Goal: Transaction & Acquisition: Purchase product/service

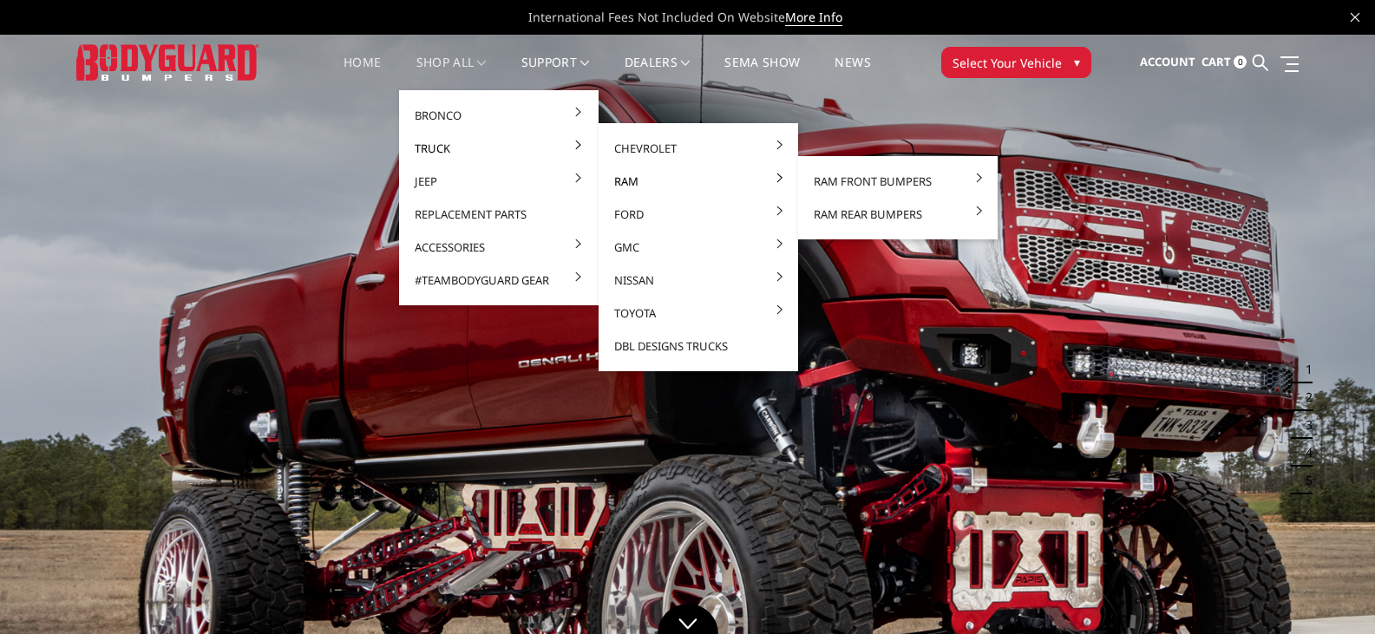
click at [623, 179] on link "Ram" at bounding box center [699, 181] width 186 height 33
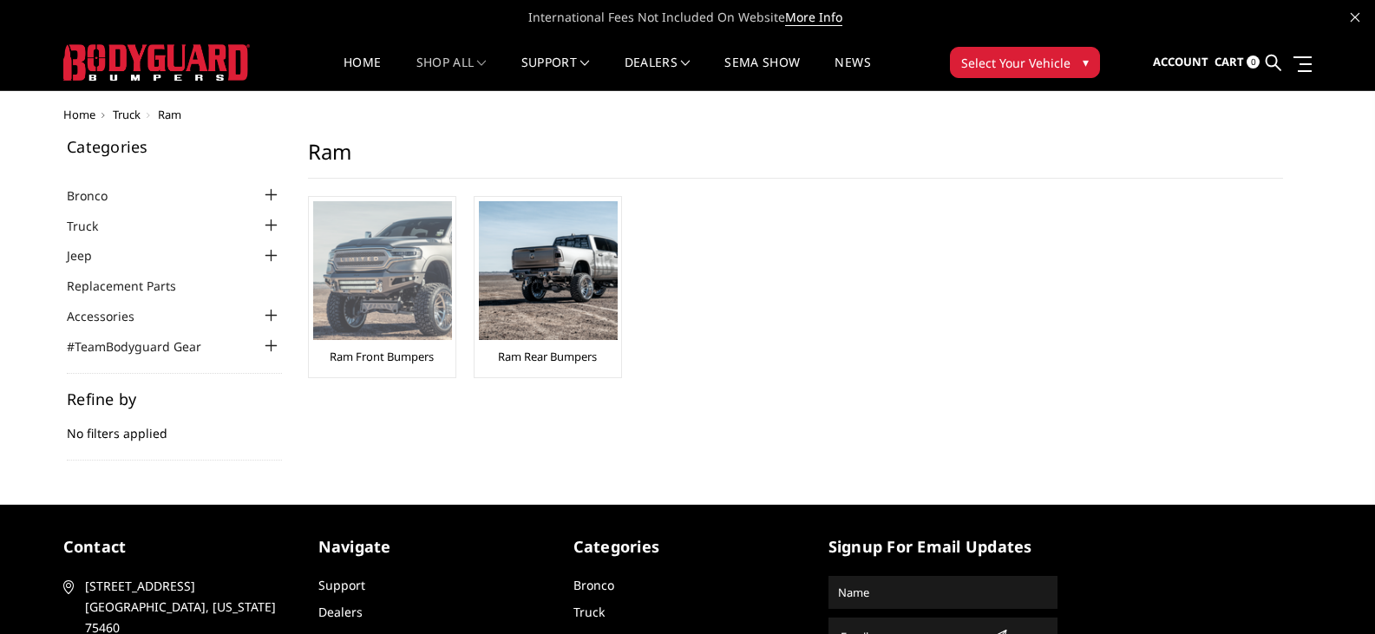
click at [346, 276] on img at bounding box center [382, 270] width 139 height 139
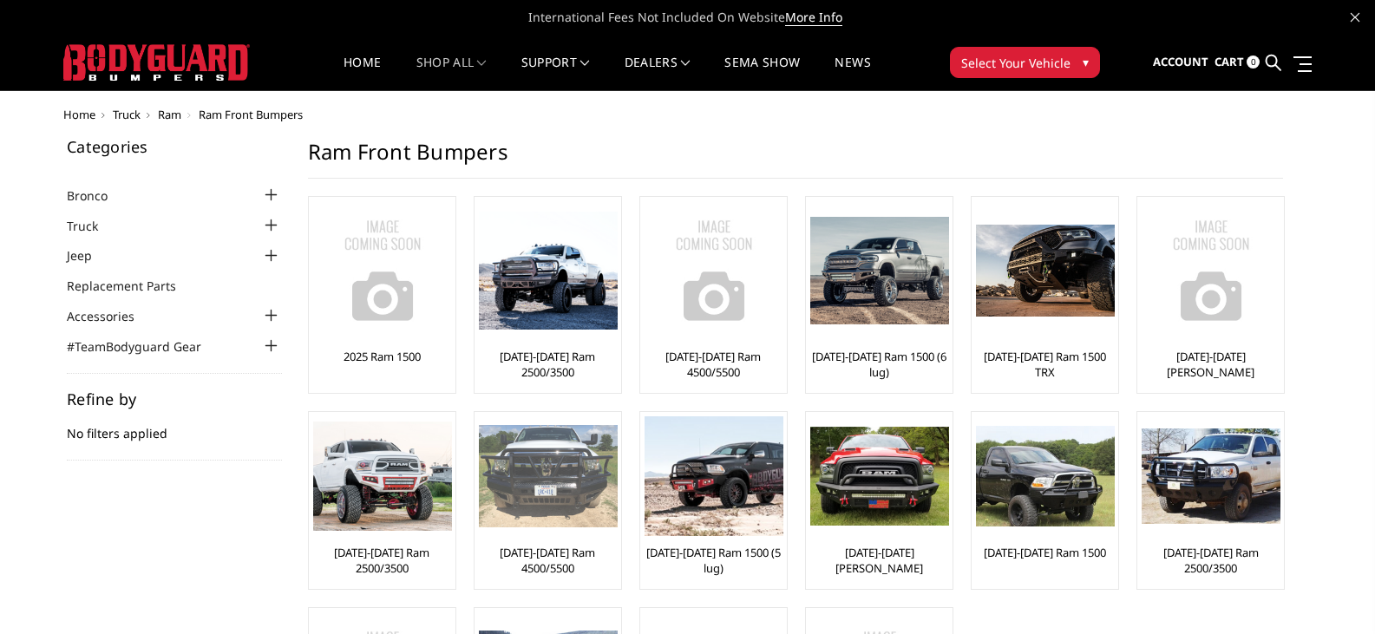
click at [566, 484] on img at bounding box center [548, 476] width 139 height 103
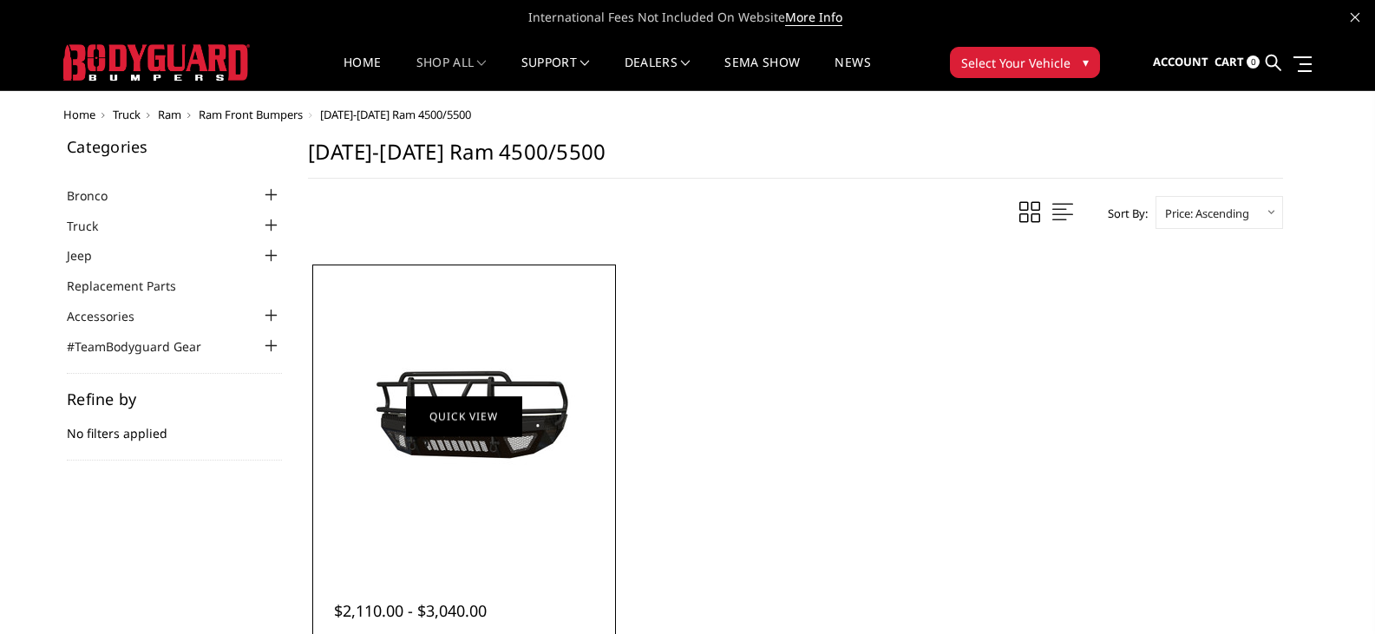
click at [495, 409] on link "Quick view" at bounding box center [464, 416] width 116 height 41
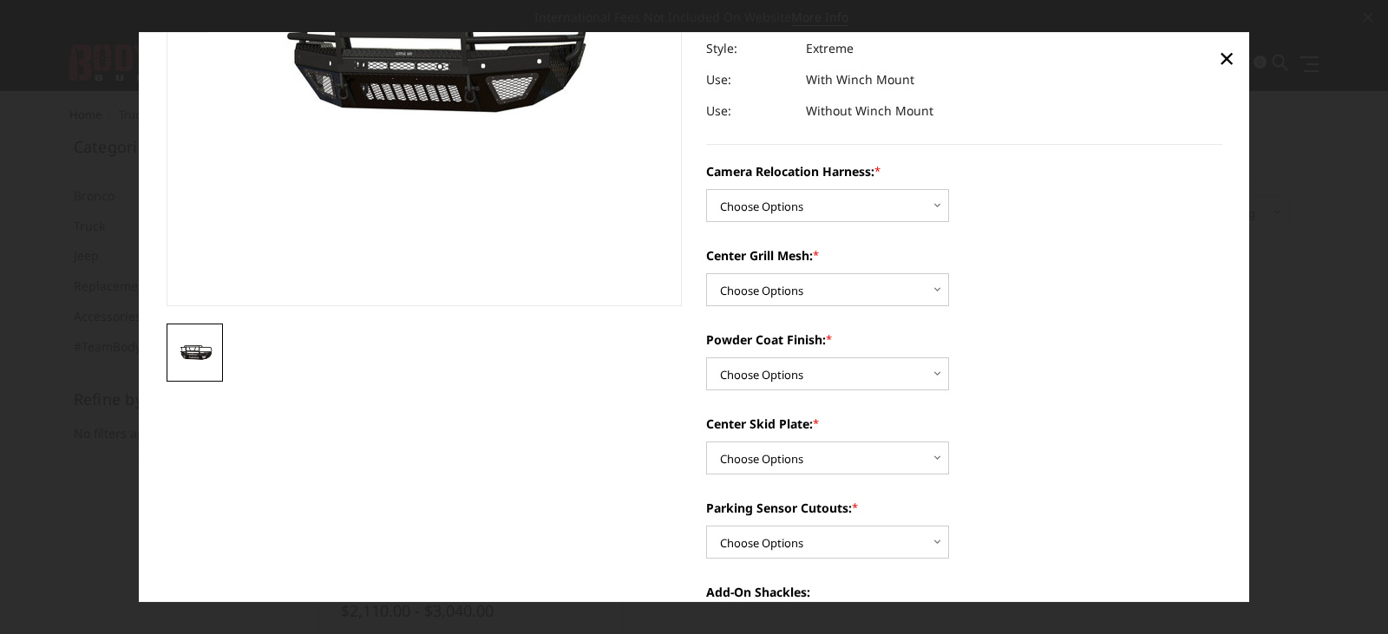
scroll to position [276, 0]
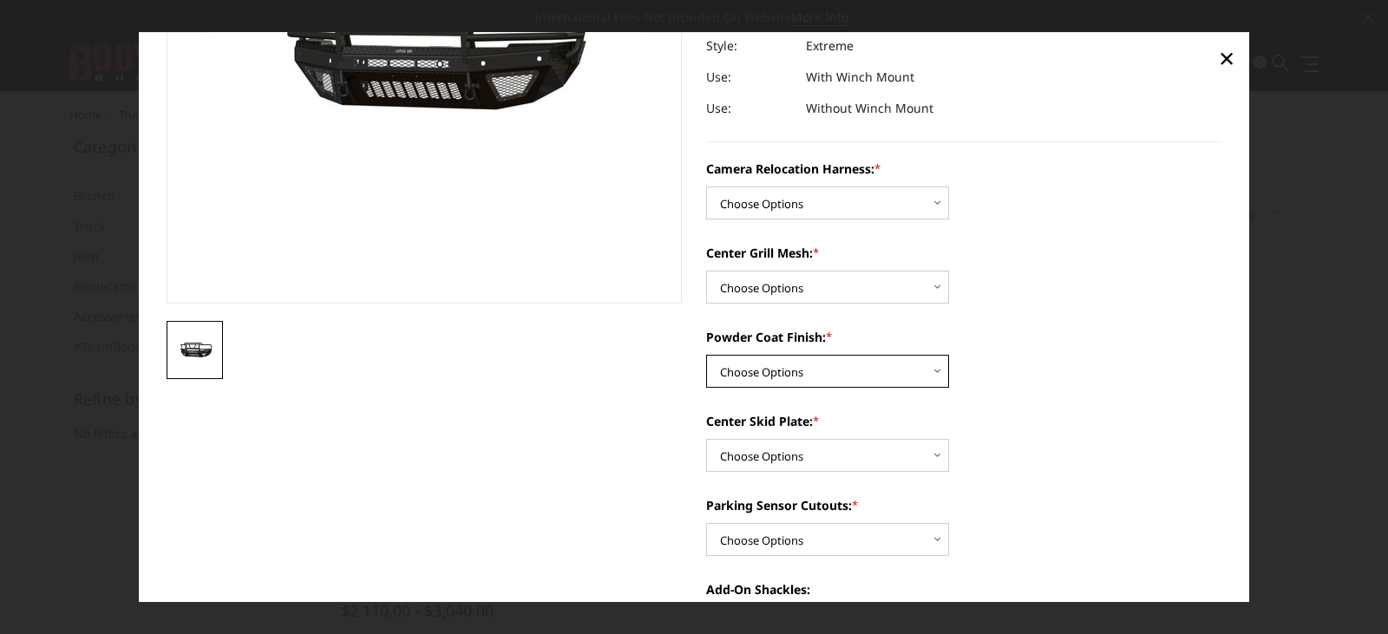
click at [936, 371] on select "Choose Options Textured Black Powder Coat Gloss Black Powder Coat Bare Metal" at bounding box center [827, 371] width 243 height 33
click at [1044, 363] on div "Powder Coat Finish: * Choose Options Textured Black Powder Coat Gloss Black Pow…" at bounding box center [964, 358] width 516 height 60
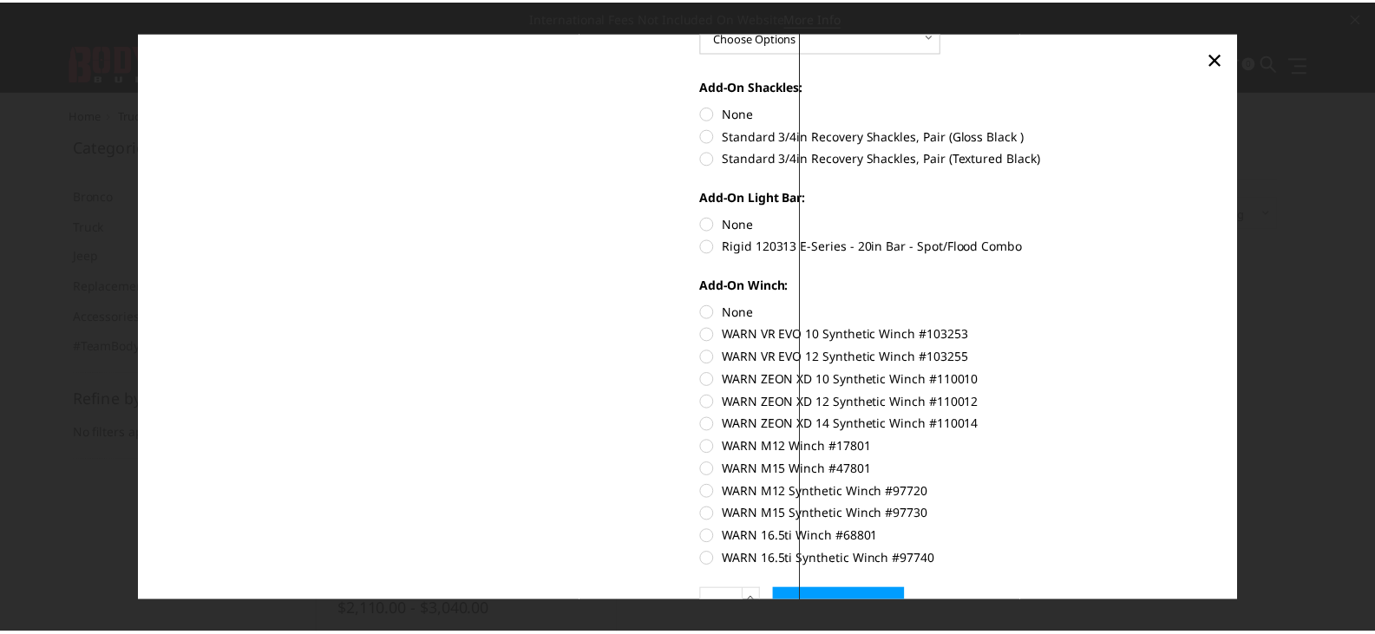
scroll to position [881, 0]
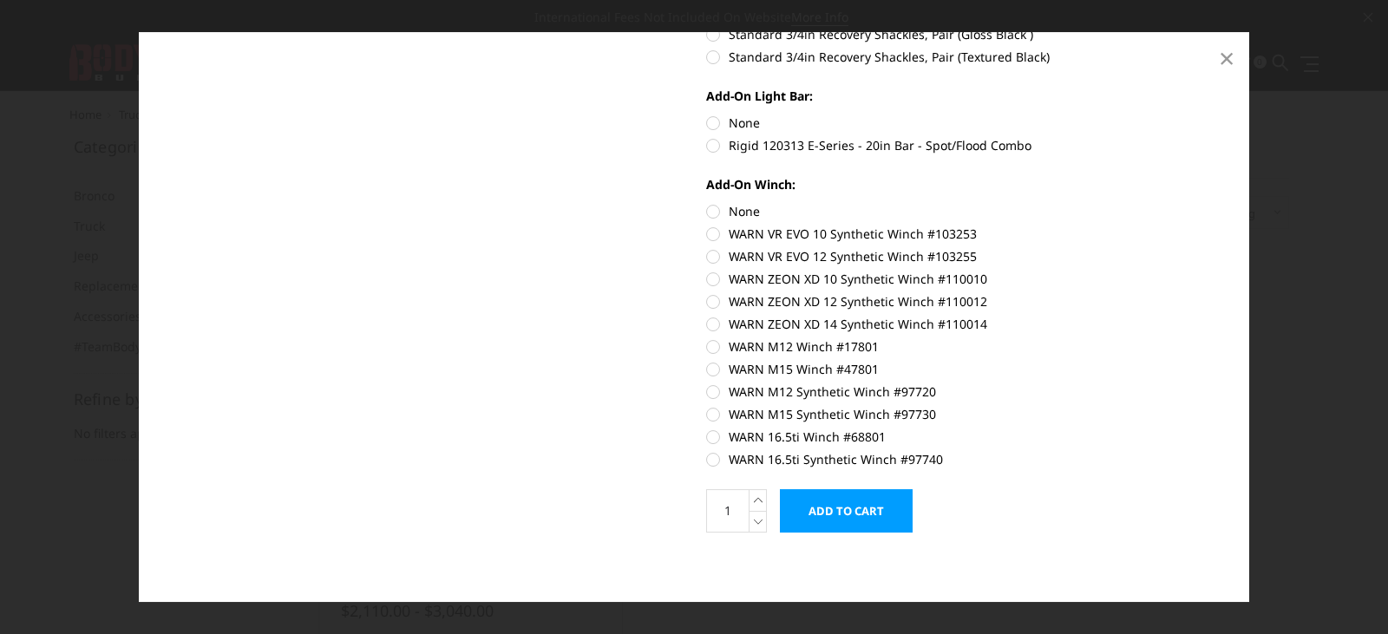
click at [1223, 63] on span "×" at bounding box center [1227, 57] width 16 height 37
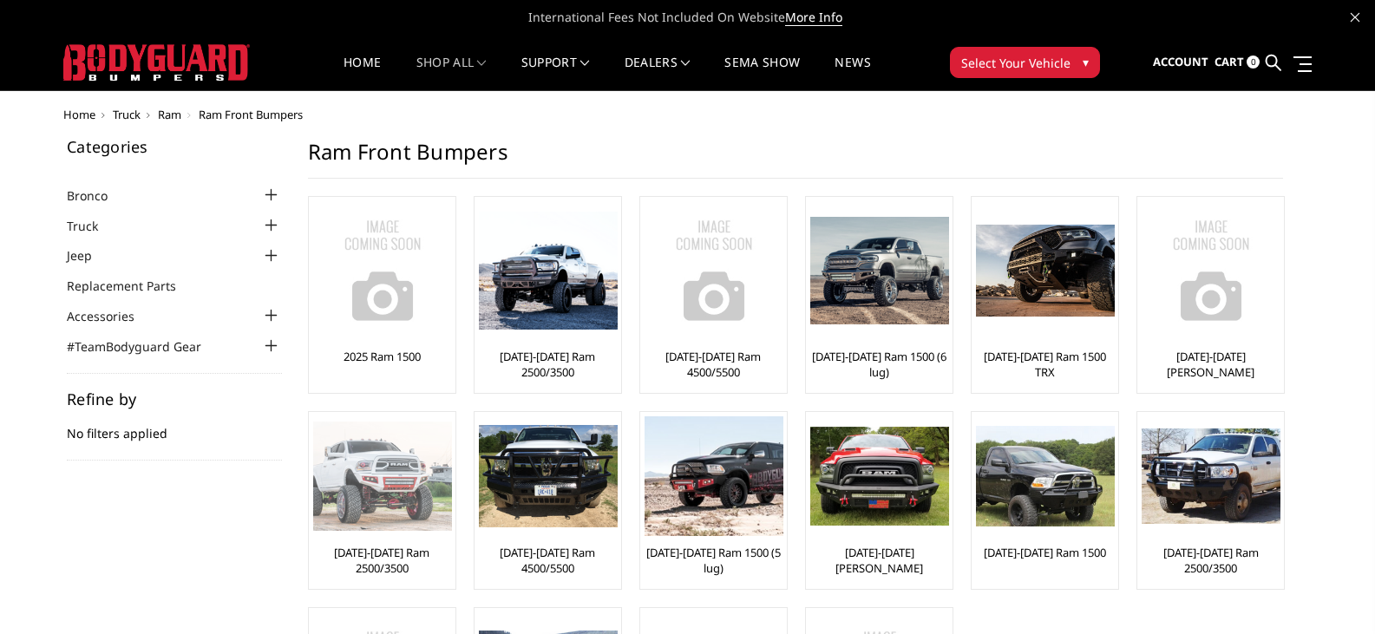
click at [381, 464] on img at bounding box center [382, 476] width 139 height 109
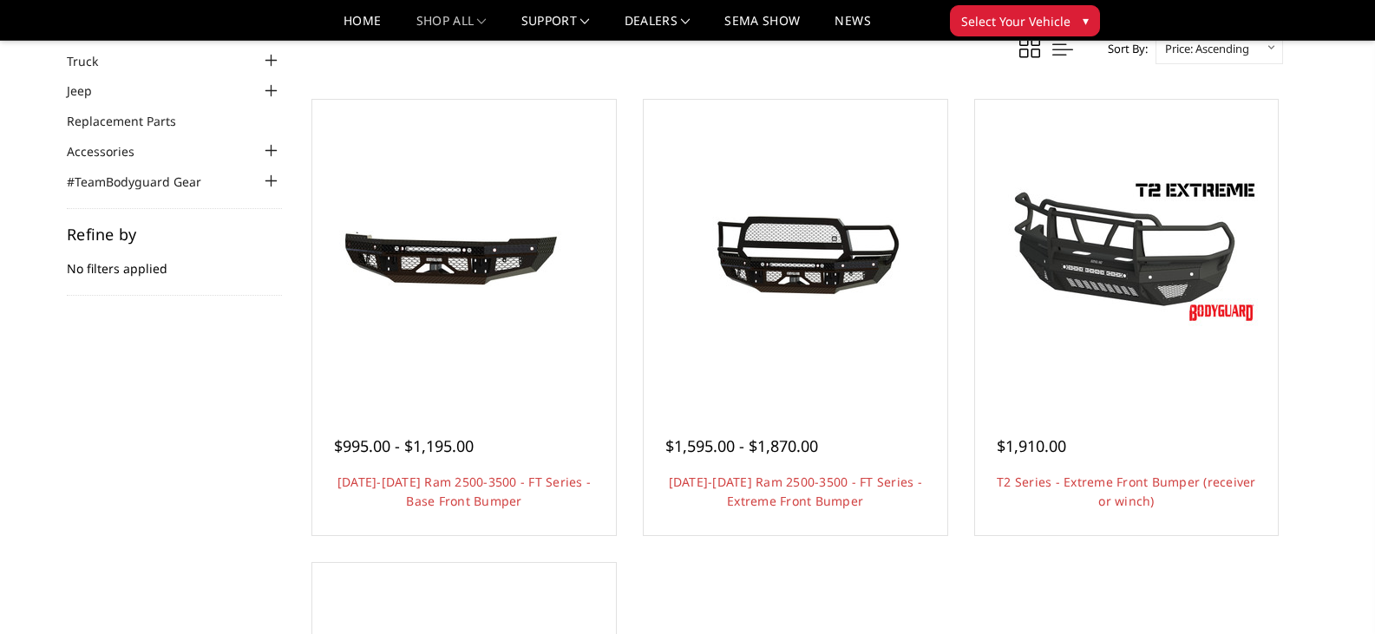
scroll to position [116, 0]
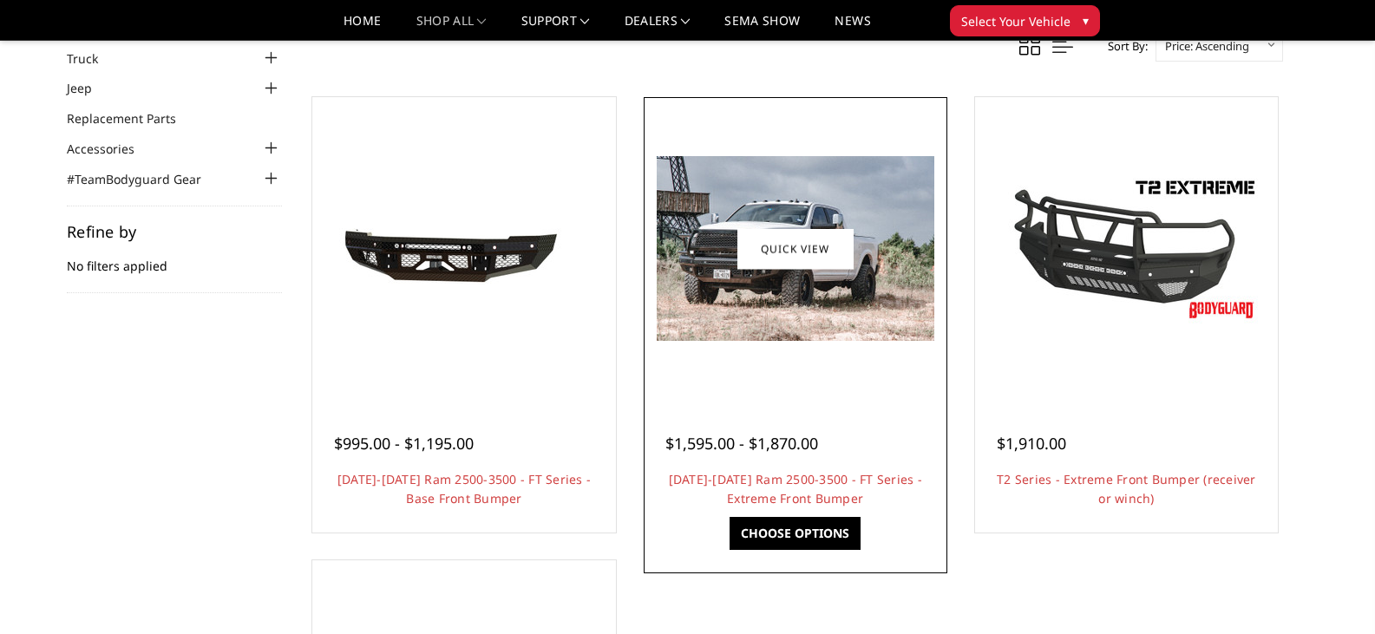
click at [782, 341] on img at bounding box center [796, 248] width 278 height 185
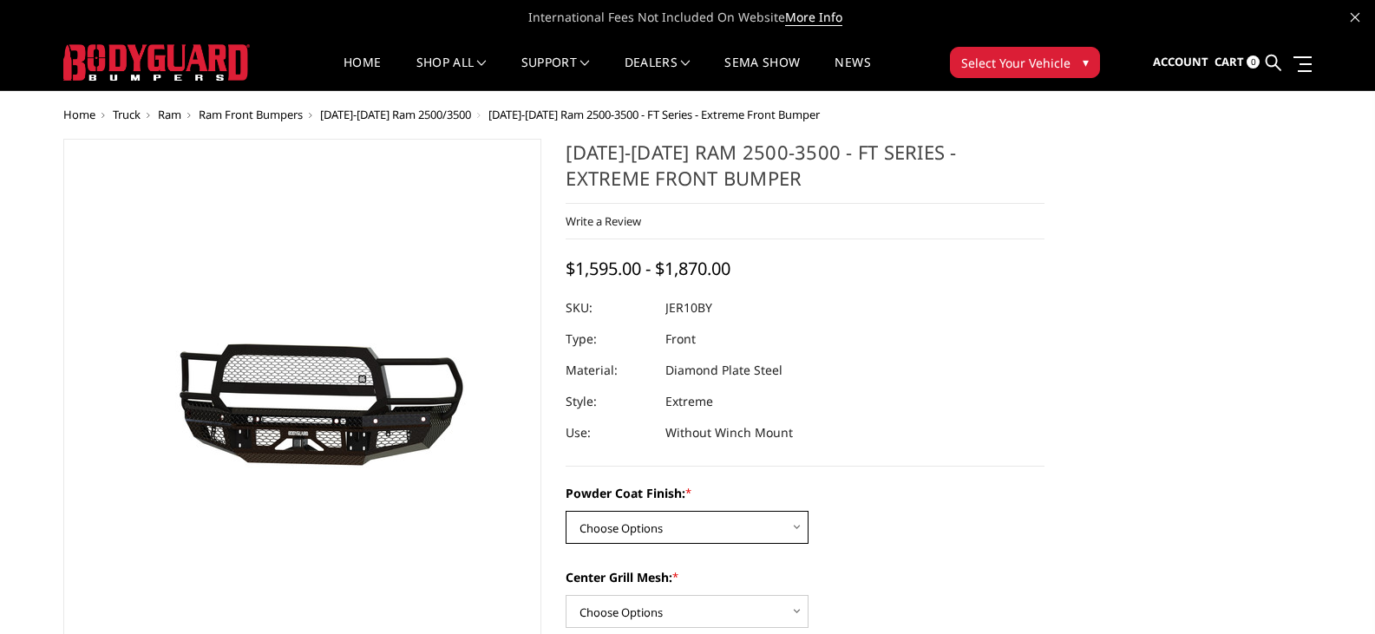
click at [798, 525] on select "Choose Options Bare Metal Gloss Black Powder Coat Textured Black Powder Coat" at bounding box center [687, 527] width 243 height 33
select select "3228"
click at [566, 511] on select "Choose Options Bare Metal Gloss Black Powder Coat Textured Black Powder Coat" at bounding box center [687, 527] width 243 height 33
click at [933, 507] on div "Powder Coat Finish: * Choose Options Bare Metal Gloss Black Powder Coat Texture…" at bounding box center [805, 514] width 479 height 60
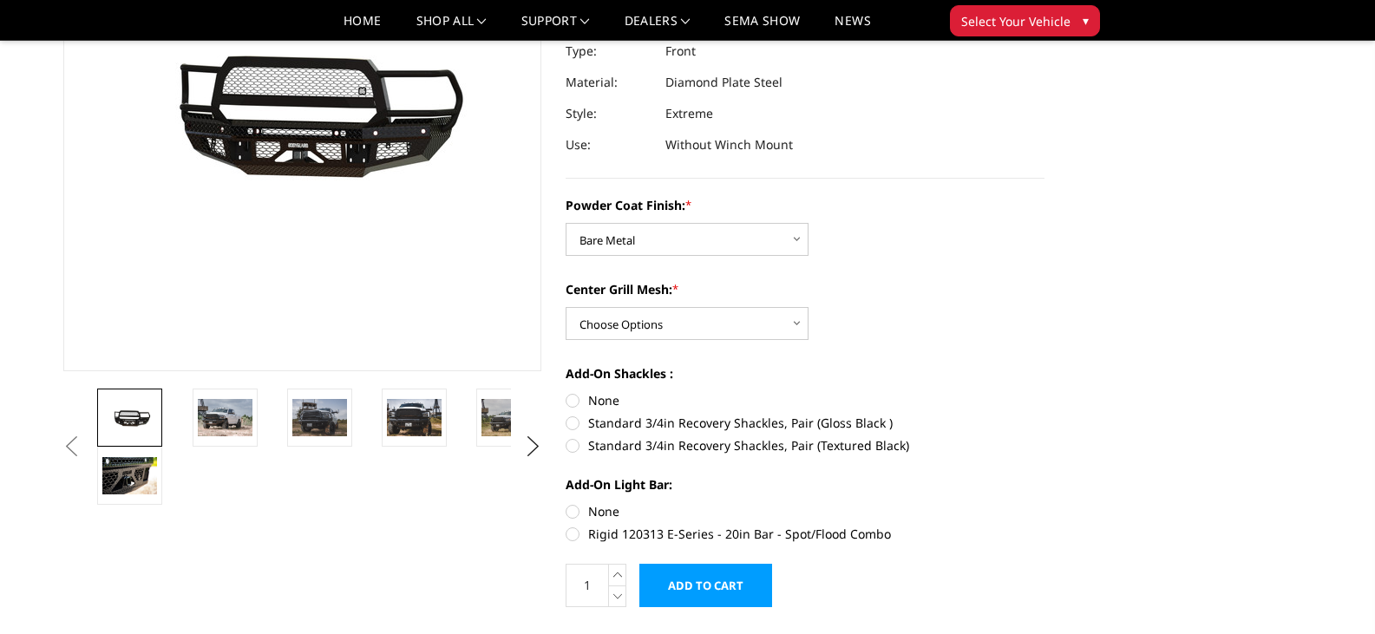
scroll to position [240, 0]
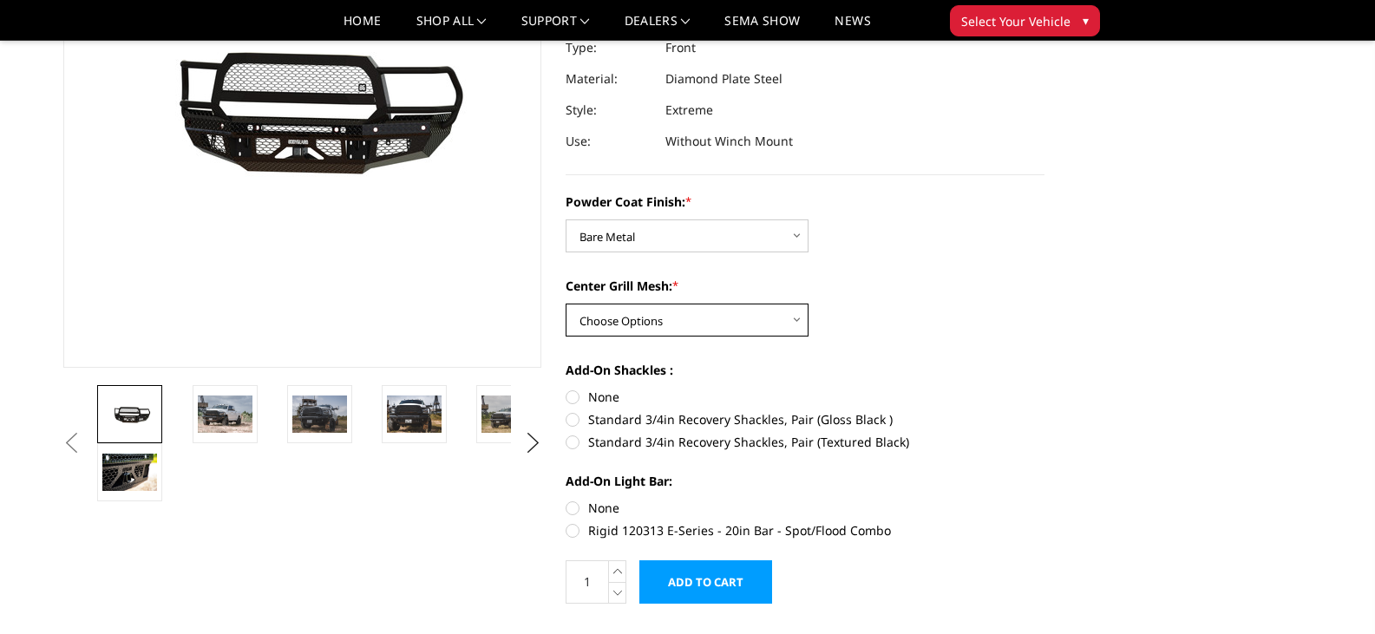
click at [795, 315] on select "Choose Options WITH Expanded Metal in Center Grill WITHOUT Expanded Metal in Ce…" at bounding box center [687, 320] width 243 height 33
select select "3231"
click at [566, 304] on select "Choose Options WITH Expanded Metal in Center Grill WITHOUT Expanded Metal in Ce…" at bounding box center [687, 320] width 243 height 33
click at [574, 395] on label "None" at bounding box center [805, 397] width 479 height 18
click at [566, 389] on input "None" at bounding box center [566, 388] width 1 height 1
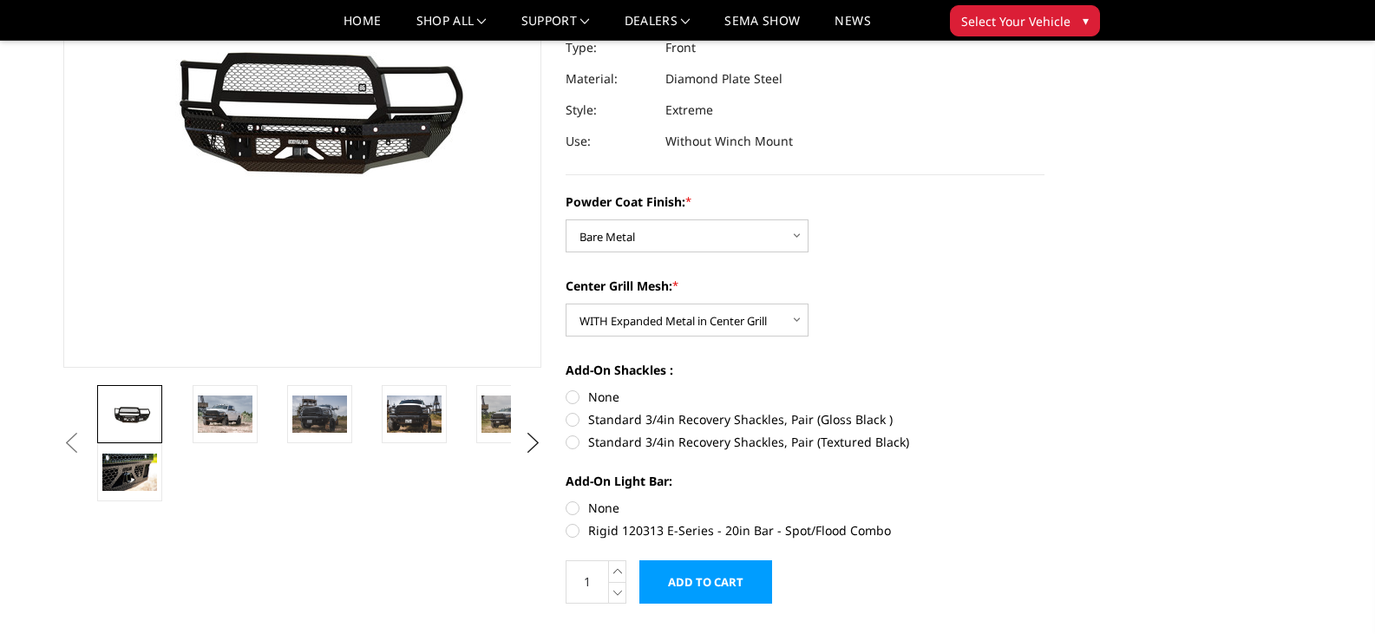
radio input "true"
click at [569, 529] on label "Rigid 120313 E-Series - 20in Bar - Spot/Flood Combo" at bounding box center [805, 530] width 479 height 18
click at [1044, 500] on input "Rigid 120313 E-Series - 20in Bar - Spot/Flood Combo" at bounding box center [1044, 499] width 1 height 1
radio input "true"
click at [219, 417] on img at bounding box center [225, 414] width 55 height 36
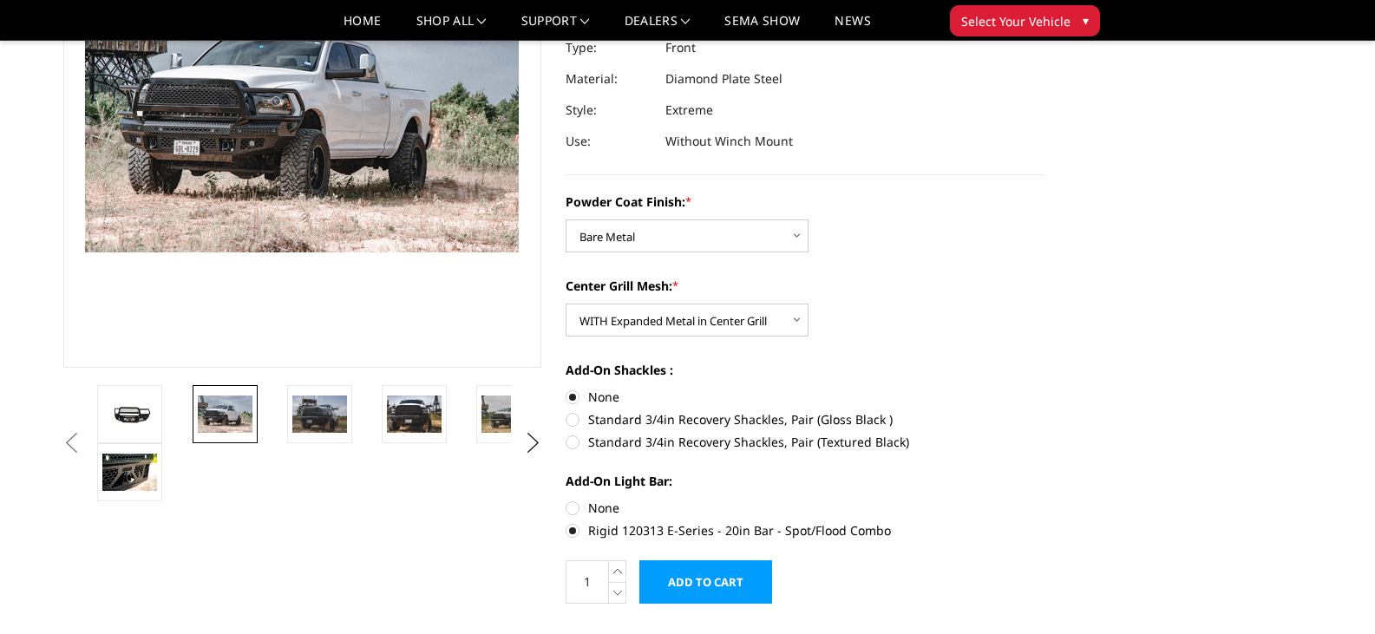
scroll to position [193, 0]
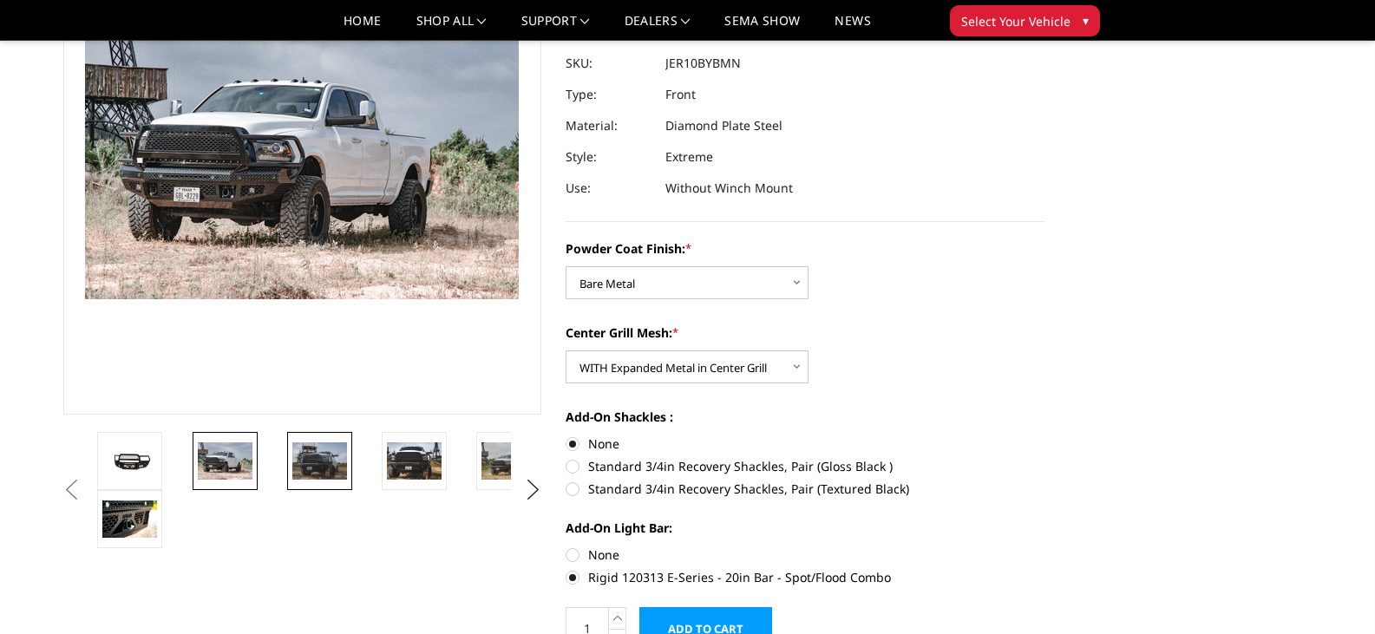
click at [315, 459] on img at bounding box center [319, 460] width 55 height 36
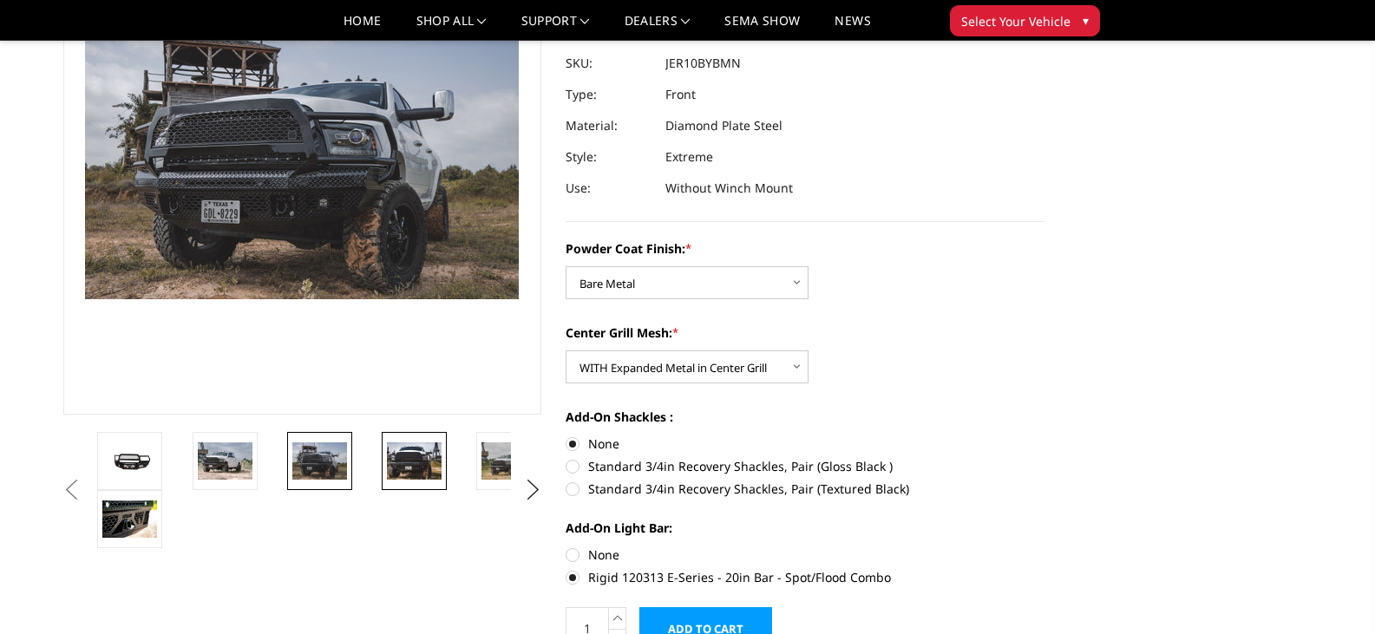
click at [408, 463] on img at bounding box center [414, 460] width 55 height 36
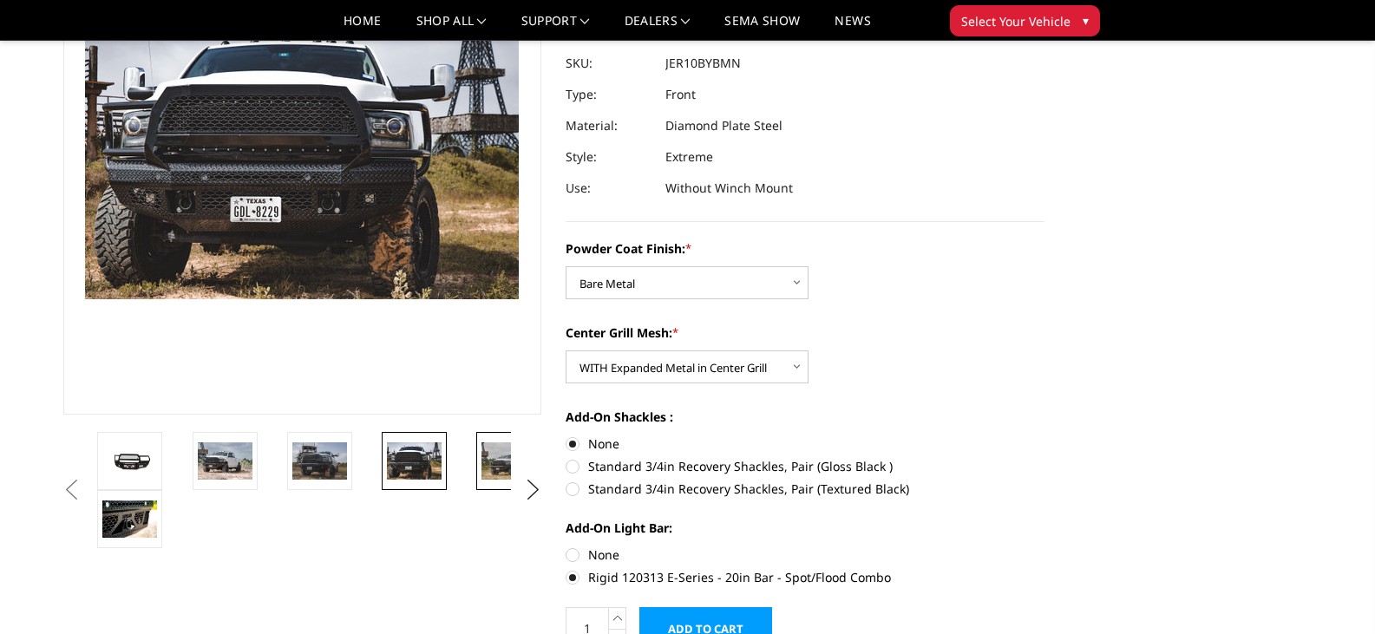
click at [495, 468] on img at bounding box center [508, 460] width 55 height 36
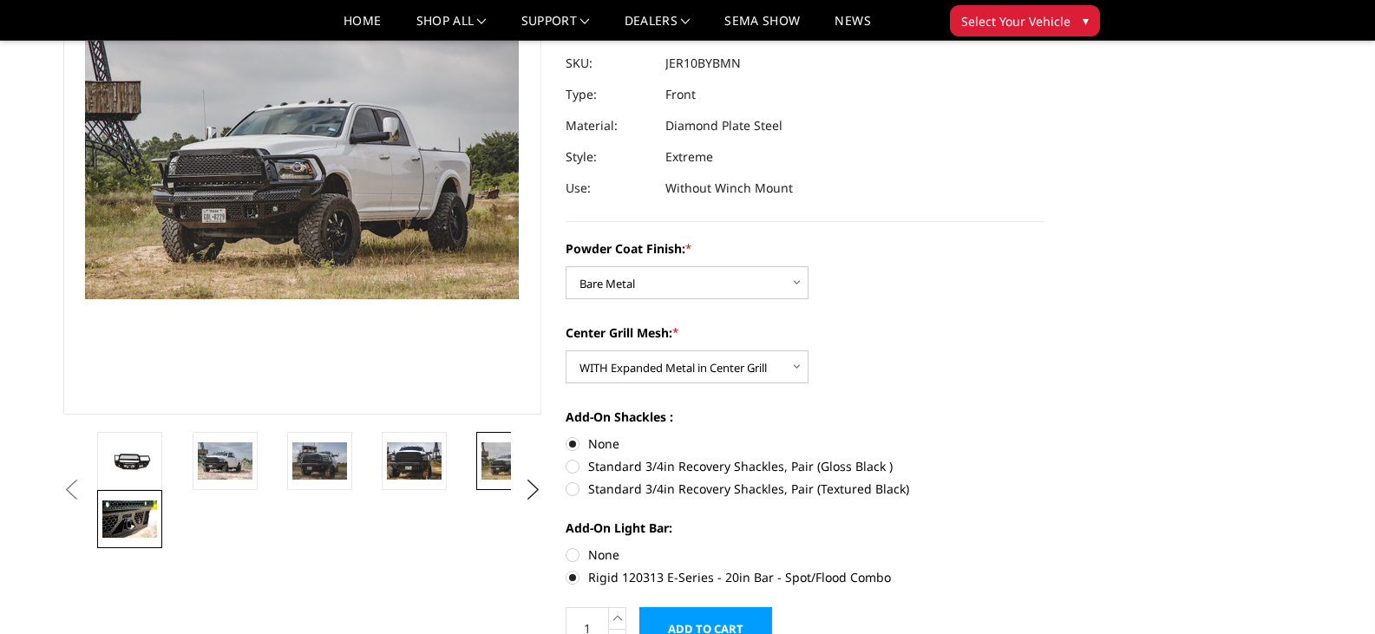
click at [140, 514] on img at bounding box center [129, 519] width 55 height 36
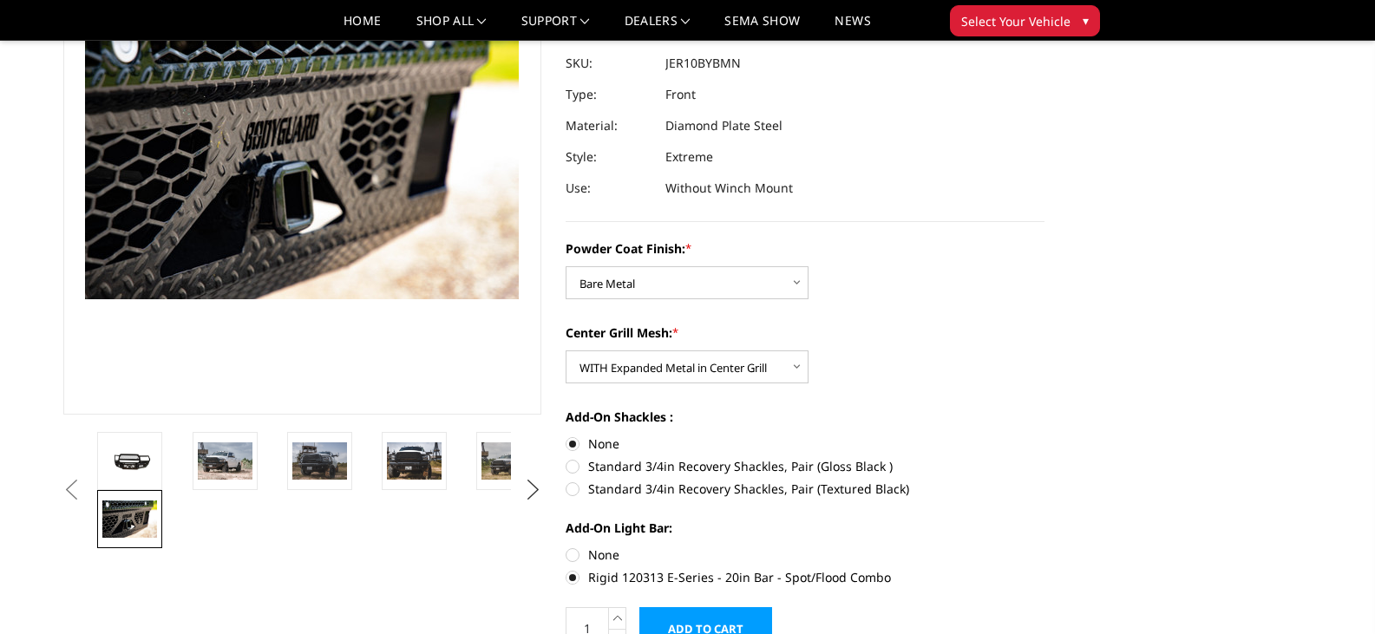
click at [525, 493] on button "Next" at bounding box center [533, 490] width 26 height 26
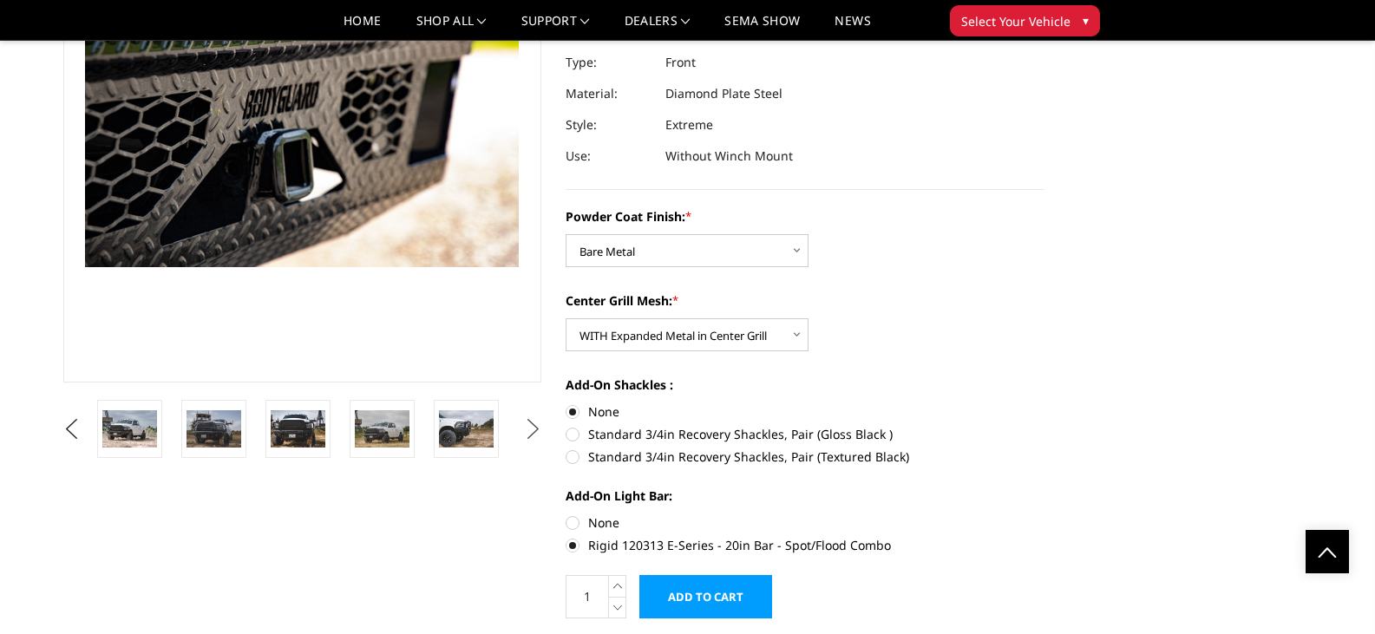
scroll to position [0, 0]
